Goal: Ask a question

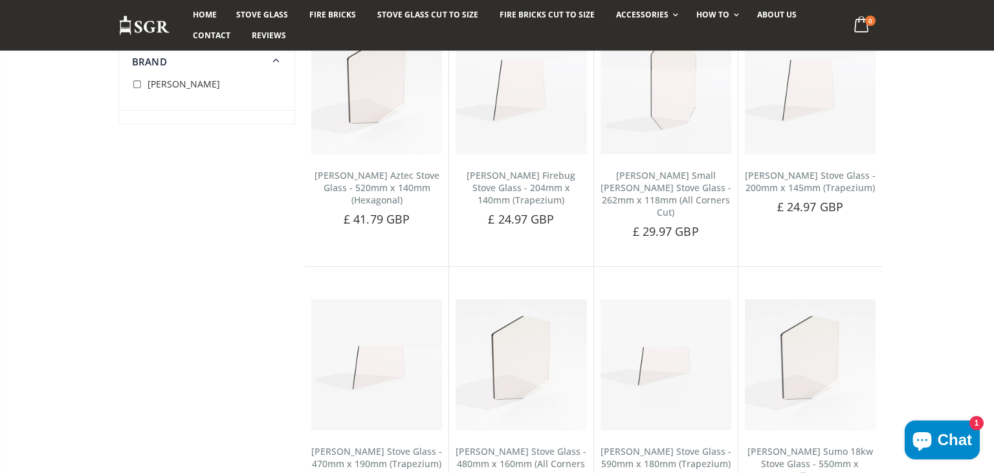
scroll to position [259, 0]
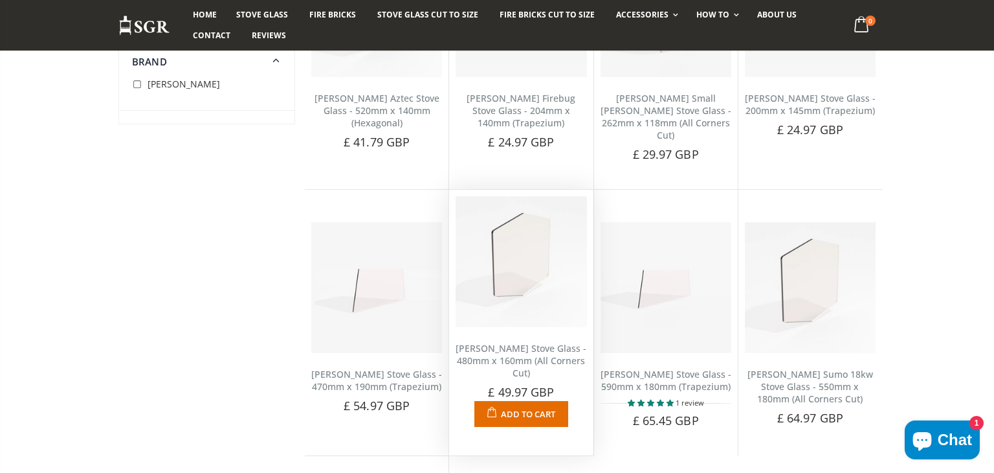
click at [531, 254] on img at bounding box center [521, 261] width 131 height 131
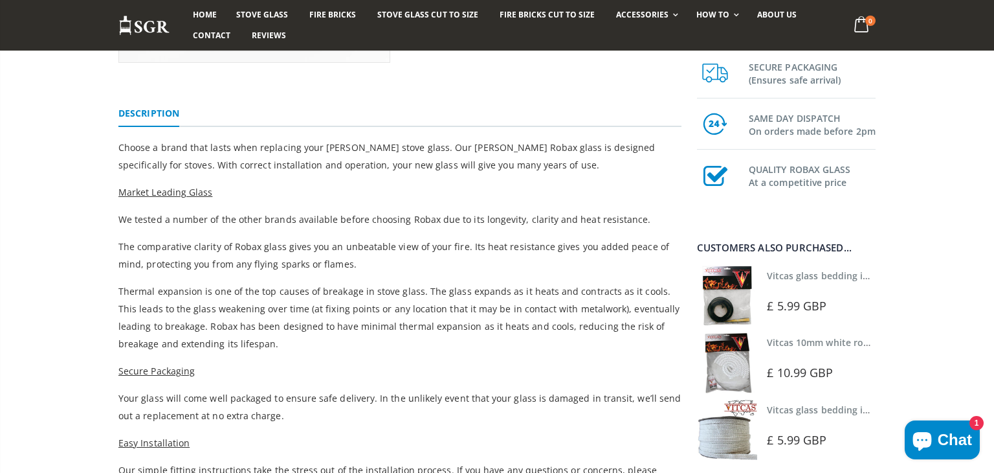
scroll to position [363, 0]
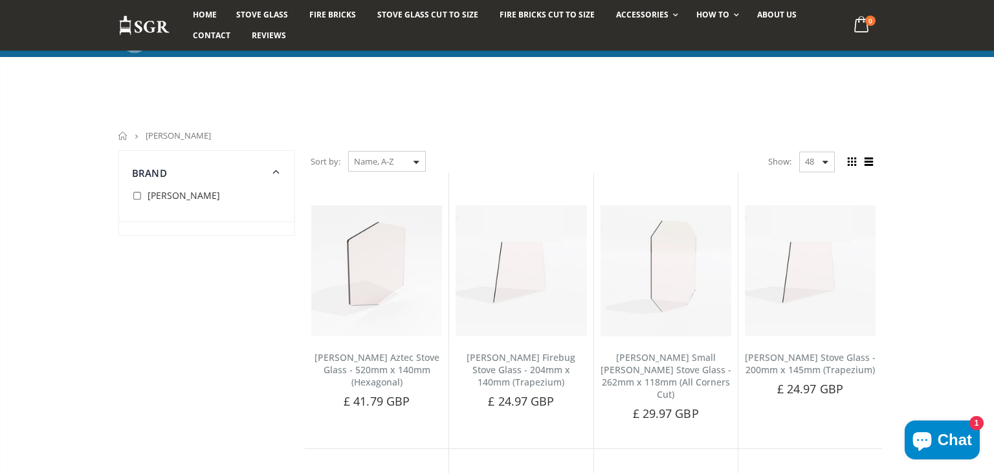
scroll to position [259, 0]
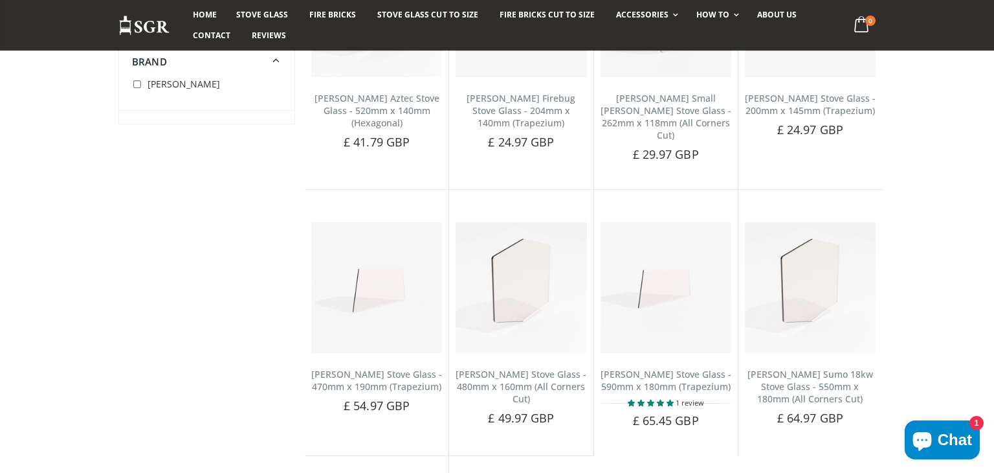
click at [947, 434] on span "Chat" at bounding box center [955, 439] width 34 height 19
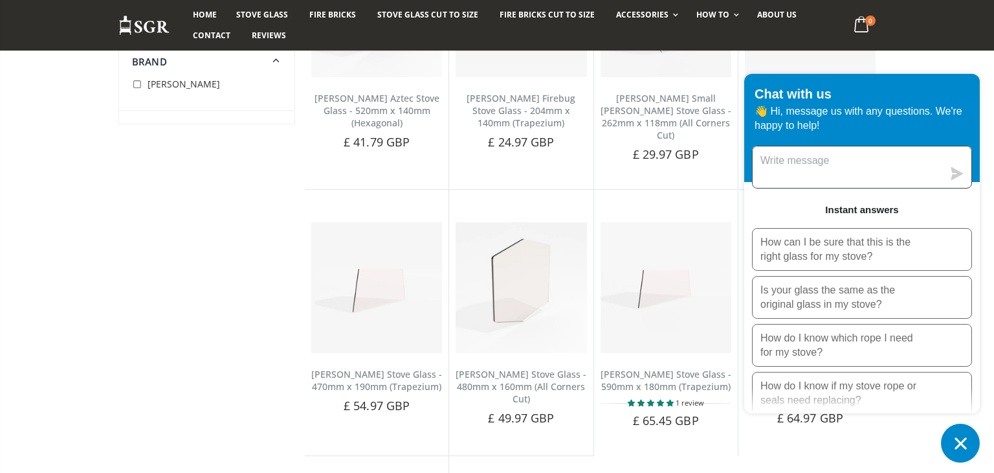
click at [805, 161] on textarea "Message us" at bounding box center [848, 166] width 190 height 41
type textarea "looking for glass for my [PERSON_NAME]"
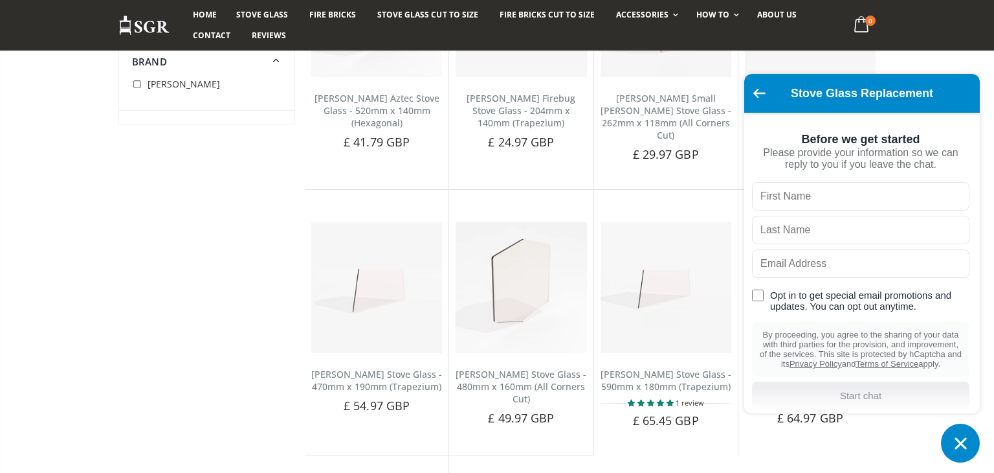
click at [787, 197] on input "text" at bounding box center [861, 196] width 218 height 28
type input "russell"
type input "price"
type input "russellprice25@hotmail.com"
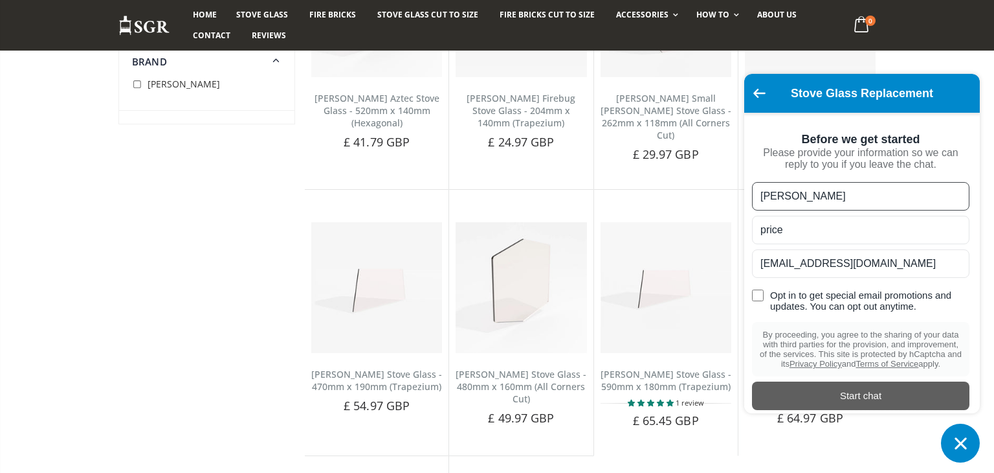
click at [856, 399] on div "Start chat" at bounding box center [861, 395] width 202 height 14
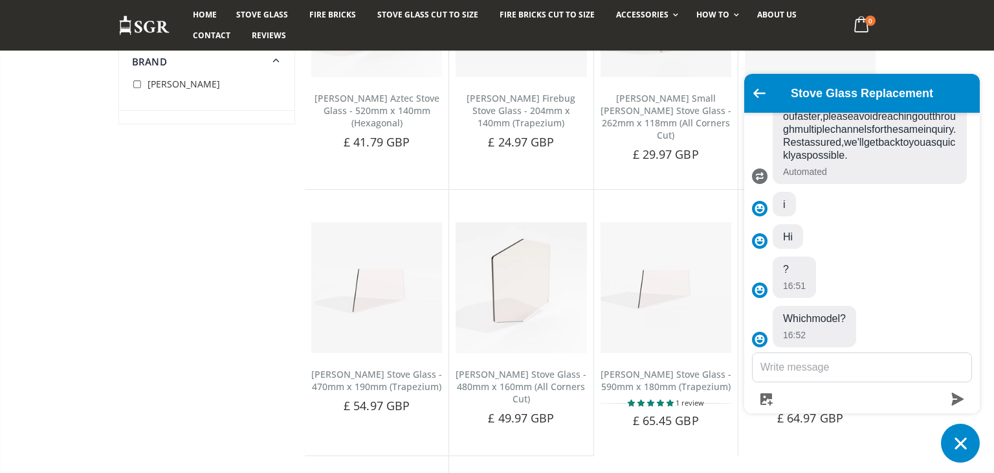
scroll to position [672, 0]
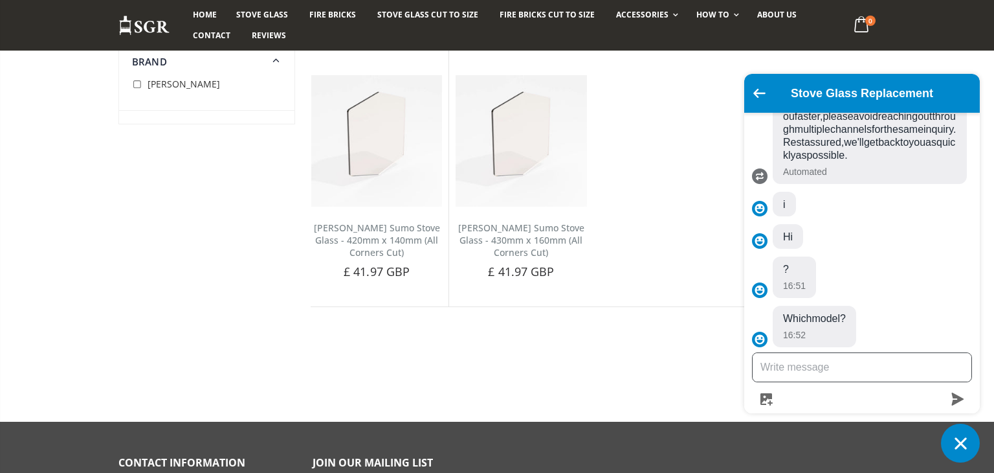
click at [803, 363] on textarea "Message us" at bounding box center [862, 367] width 219 height 28
type textarea "no idea"
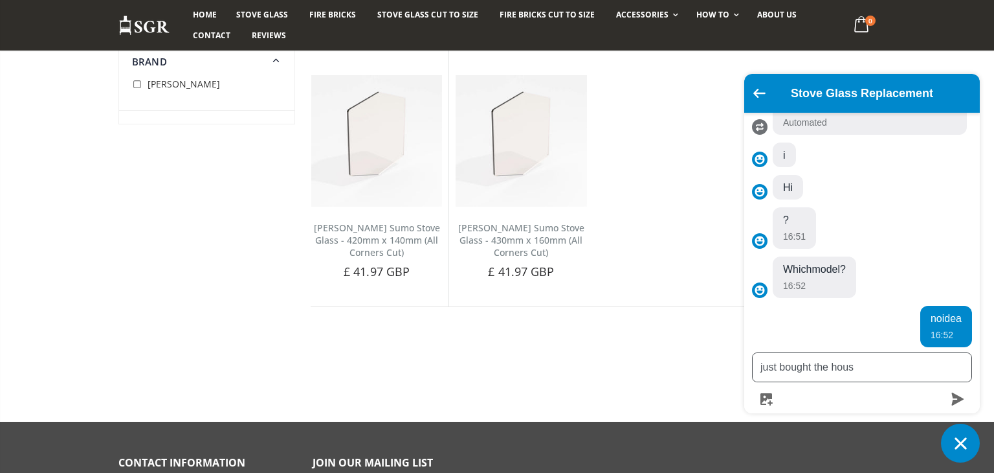
type textarea "just bought the house"
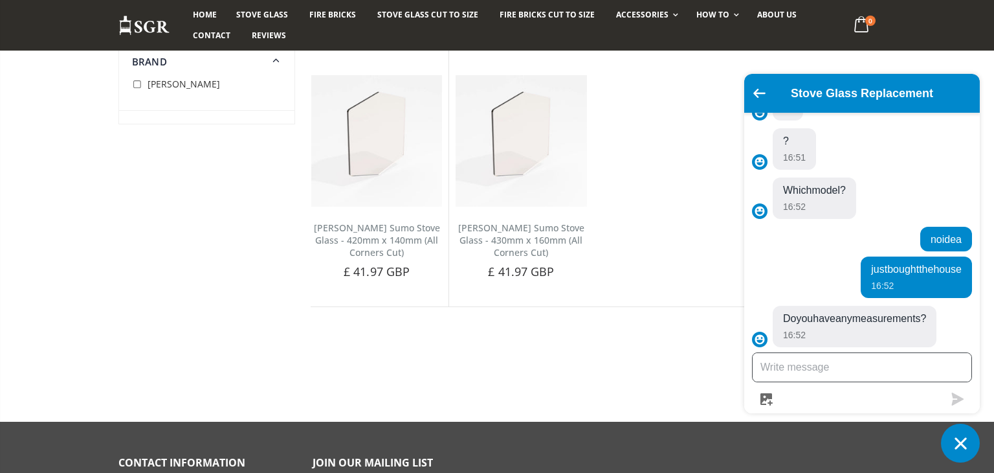
scroll to position [642, 0]
type textarea "point to point 13 inch top to bottom 6 inch"
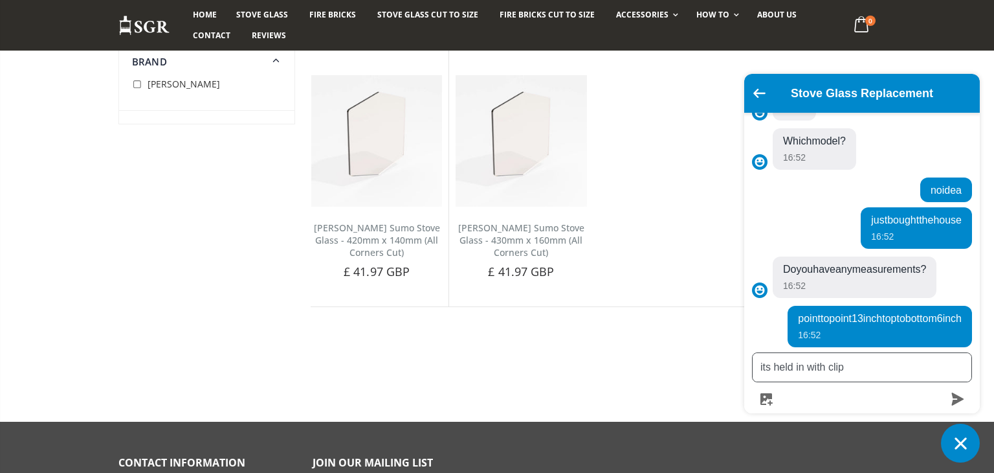
type textarea "its held in with clips"
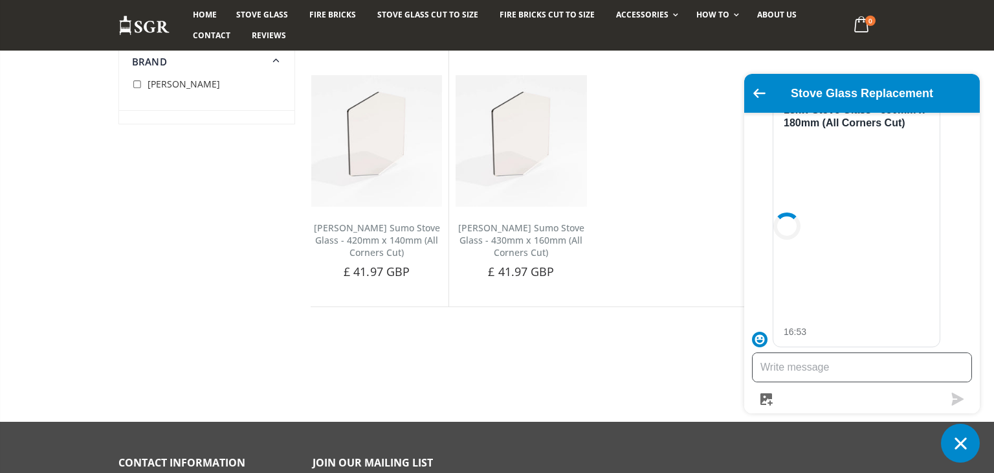
scroll to position [1077, 0]
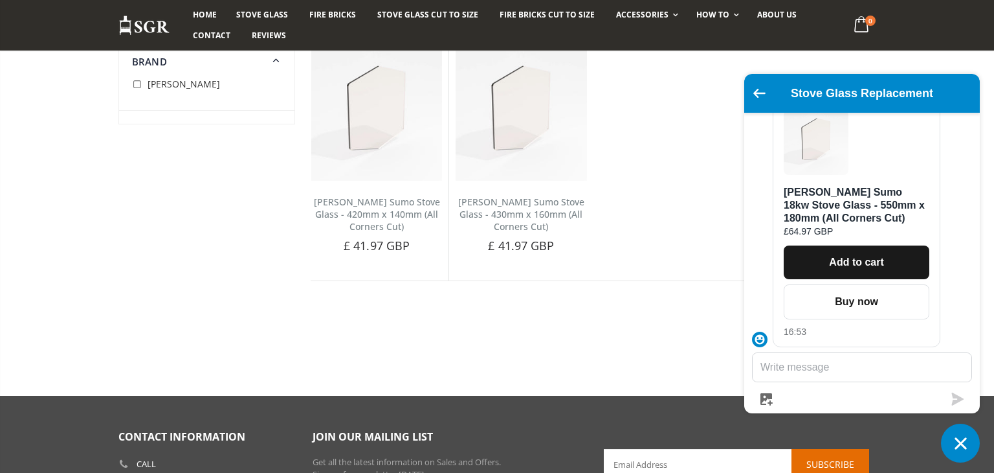
scroll to position [672, 0]
